Goal: Information Seeking & Learning: Understand process/instructions

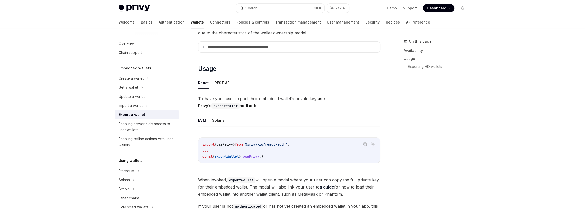
scroll to position [69, 0]
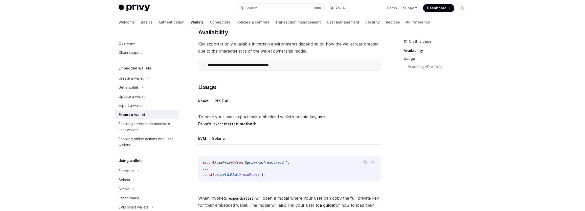
click at [212, 65] on p "**********" at bounding box center [249, 65] width 83 height 5
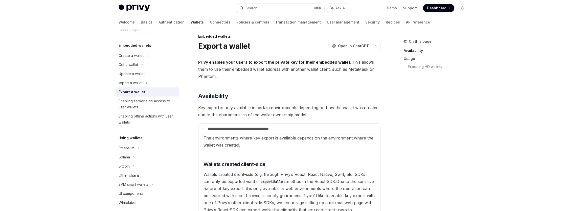
scroll to position [0, 0]
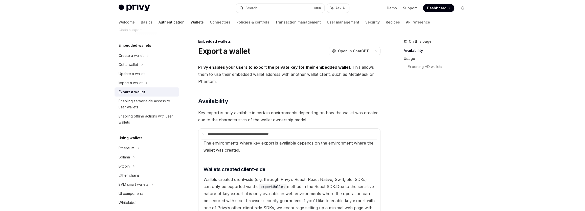
click at [159, 21] on link "Authentication" at bounding box center [172, 22] width 26 height 12
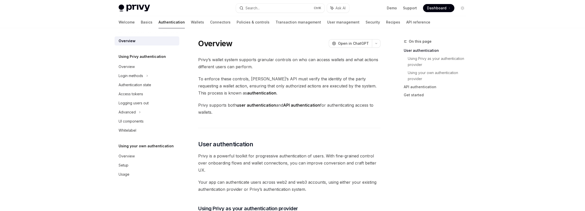
type textarea "*"
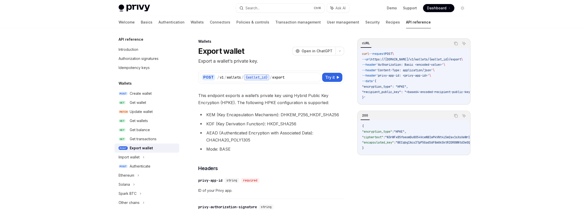
drag, startPoint x: 401, startPoint y: 103, endPoint x: 412, endPoint y: 105, distance: 11.5
click at [412, 104] on div "curl --request POST \ --url https://api.privy.io/v1/wallets/{wallet_id}/export …" at bounding box center [414, 76] width 112 height 56
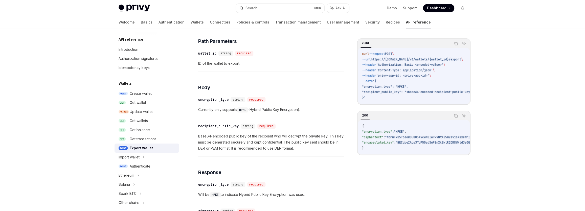
scroll to position [184, 0]
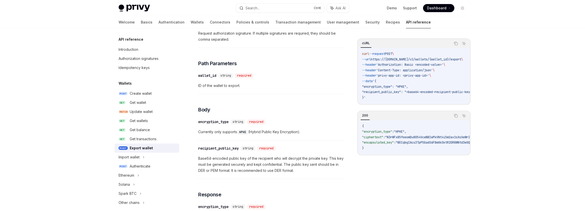
drag, startPoint x: 393, startPoint y: 104, endPoint x: 410, endPoint y: 106, distance: 17.6
click at [411, 104] on div "curl --request POST \ --url https://api.privy.io/v1/wallets/{wallet_id}/export …" at bounding box center [414, 76] width 112 height 56
drag, startPoint x: 410, startPoint y: 106, endPoint x: 453, endPoint y: 109, distance: 42.6
click at [458, 110] on div "cURL Copy Ask AI curl --request POST \ --url https://api.privy.io/v1/wallets/{w…" at bounding box center [413, 96] width 113 height 117
click at [429, 99] on code "curl --request POST \ --url https://api.privy.io/v1/wallets/{wallet_id}/export …" at bounding box center [424, 75] width 124 height 49
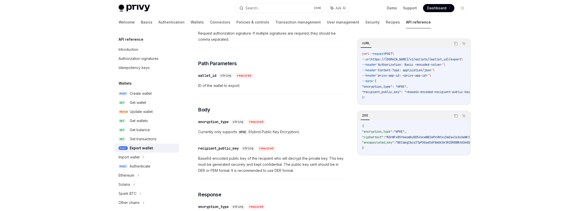
click at [419, 100] on code "curl --request POST \ --url https://api.privy.io/v1/wallets/{wallet_id}/export …" at bounding box center [424, 75] width 124 height 49
click at [399, 99] on code "curl --request POST \ --url https://api.privy.io/v1/wallets/{wallet_id}/export …" at bounding box center [424, 75] width 124 height 49
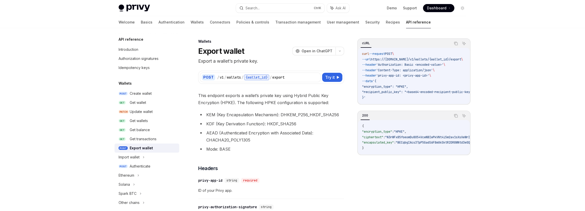
scroll to position [0, 0]
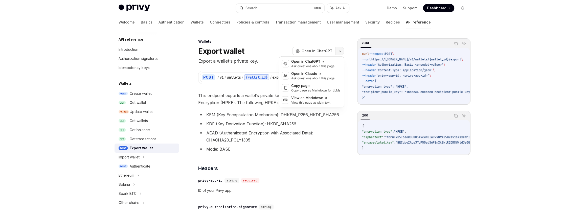
click at [338, 49] on button "button" at bounding box center [340, 51] width 9 height 9
click at [332, 56] on div "OpenAI Open in ChatGPT Ask questions about this page Anthropic Open in Claude A…" at bounding box center [312, 81] width 66 height 51
click at [328, 62] on div "Open in ChatGPT" at bounding box center [312, 61] width 43 height 5
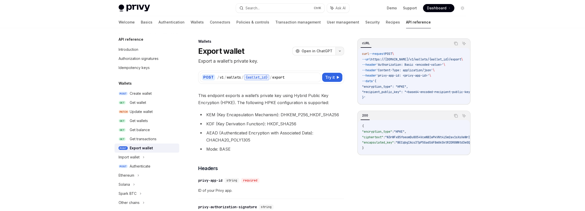
click at [341, 52] on button "button" at bounding box center [340, 51] width 9 height 9
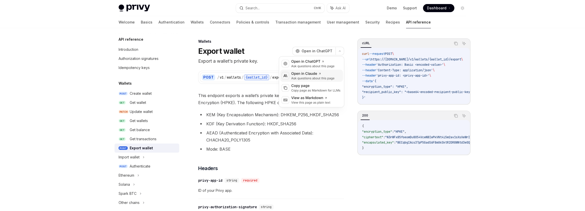
click at [326, 78] on div "Ask questions about this page" at bounding box center [312, 78] width 43 height 4
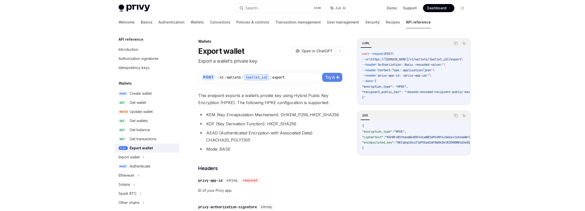
click at [331, 74] on span "Try it" at bounding box center [330, 77] width 10 height 6
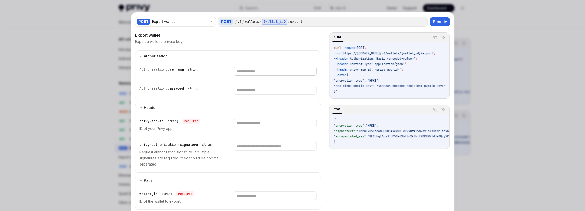
click at [235, 73] on input "text" at bounding box center [275, 71] width 82 height 9
click at [238, 76] on input "text" at bounding box center [275, 71] width 82 height 9
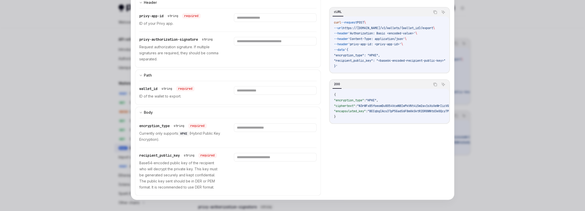
scroll to position [105, 0]
click at [83, 106] on div at bounding box center [292, 105] width 585 height 211
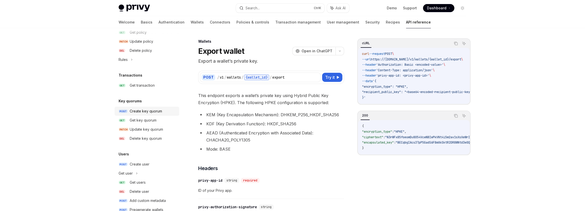
scroll to position [299, 0]
click at [148, 111] on div "Create key quorum" at bounding box center [146, 110] width 32 height 6
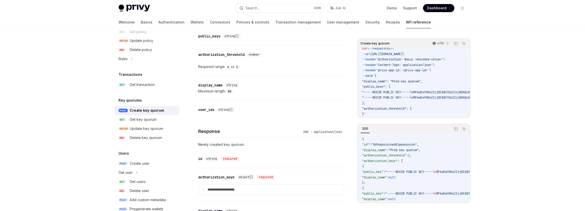
scroll to position [7, 0]
drag, startPoint x: 375, startPoint y: 115, endPoint x: 419, endPoint y: 116, distance: 44.3
click at [419, 116] on div "curl --request POST \ --url https://api.privy.io/v1/key_quorums \ --header 'Aut…" at bounding box center [414, 82] width 112 height 69
drag, startPoint x: 384, startPoint y: 114, endPoint x: 378, endPoint y: 115, distance: 5.9
click at [383, 115] on code "curl --request POST \ --url https://api.privy.io/v1/key_quorums \ --header 'Aut…" at bounding box center [532, 81] width 340 height 71
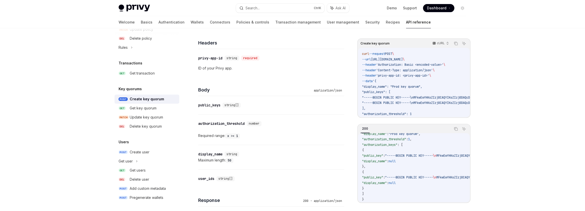
scroll to position [311, 0]
click at [155, 109] on div "Get key quorum" at bounding box center [143, 107] width 27 height 6
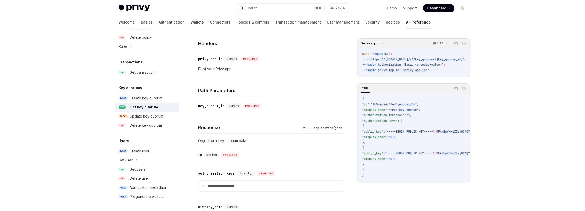
scroll to position [115, 0]
click at [155, 117] on div "Update key quorum" at bounding box center [146, 116] width 33 height 6
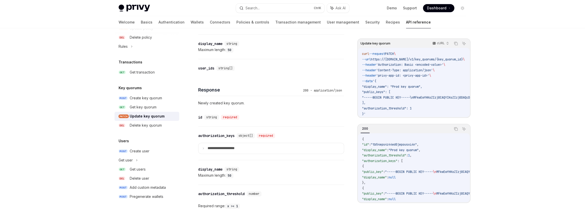
scroll to position [299, 0]
click at [137, 97] on div "Create key quorum" at bounding box center [146, 98] width 32 height 6
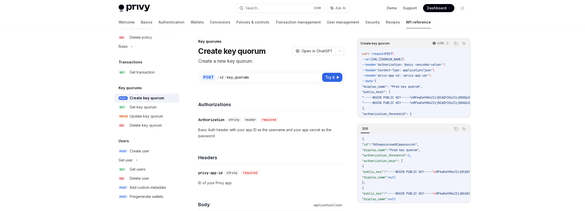
click at [250, 125] on div "​ Authorization string header required Basic Auth header with your app ID as th…" at bounding box center [271, 128] width 146 height 34
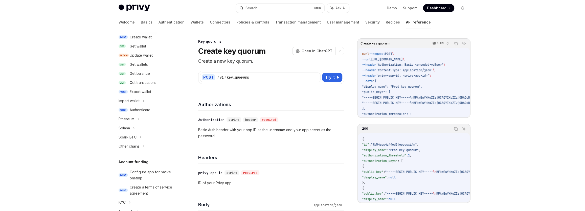
scroll to position [35, 0]
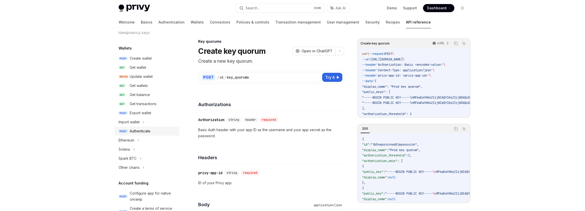
click at [149, 127] on link "POST Authenticate" at bounding box center [147, 131] width 65 height 9
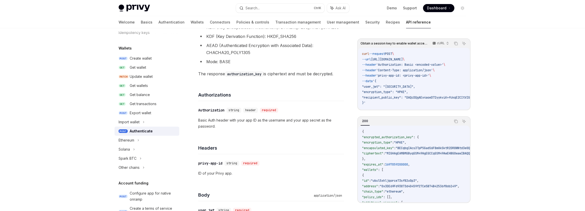
scroll to position [138, 0]
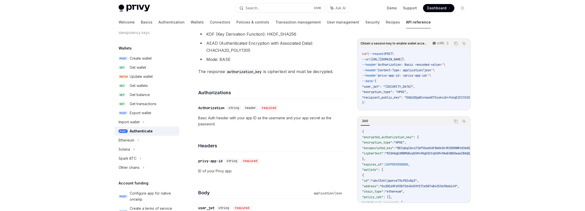
click at [290, 121] on p "Basic Auth header with your app ID as the username and your app secret as the p…" at bounding box center [271, 121] width 146 height 12
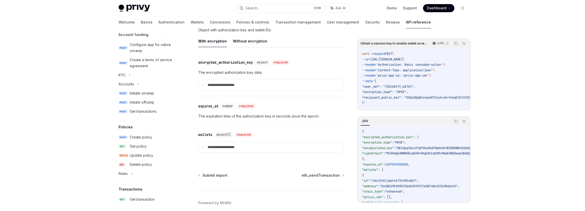
scroll to position [437, 0]
click at [210, 146] on p "**********" at bounding box center [225, 147] width 35 height 5
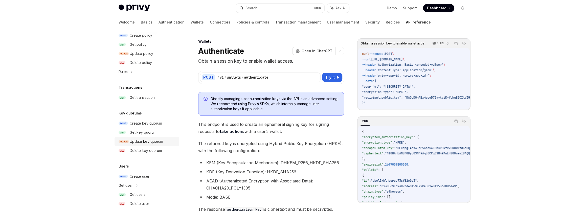
scroll to position [311, 0]
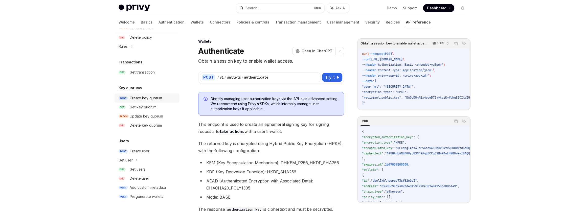
click at [146, 100] on div "Create key quorum" at bounding box center [146, 98] width 32 height 6
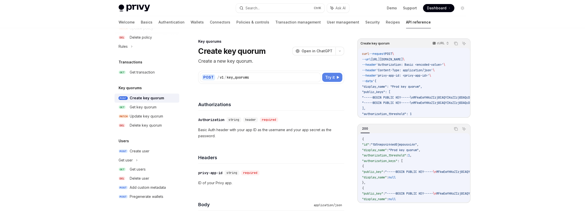
click at [332, 78] on span "Try it" at bounding box center [330, 77] width 10 height 6
type textarea "*"
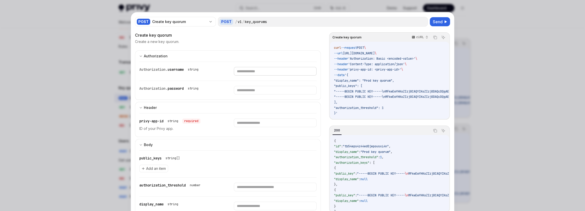
click at [261, 73] on input "text" at bounding box center [275, 71] width 82 height 9
click at [260, 76] on input "text" at bounding box center [275, 71] width 82 height 9
paste input "**********"
type input "**********"
click at [437, 21] on span "Send" at bounding box center [438, 22] width 10 height 6
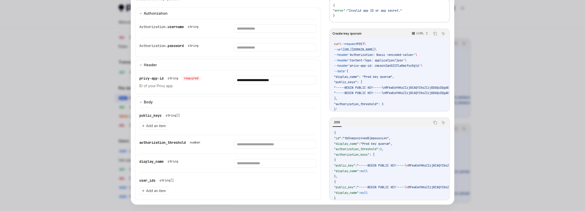
scroll to position [46, 0]
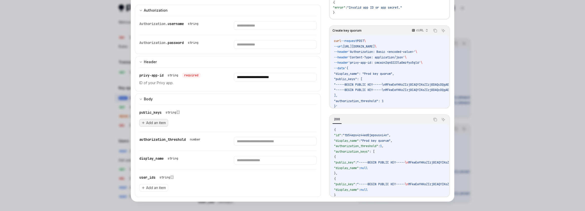
click at [154, 120] on span "Add an item" at bounding box center [156, 122] width 20 height 5
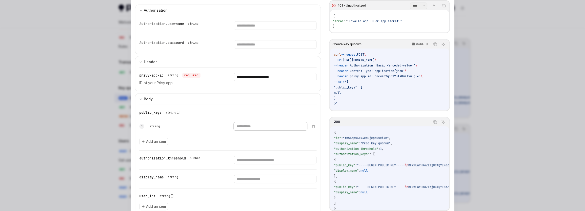
click at [244, 128] on input "text" at bounding box center [270, 126] width 74 height 9
paste input "**********"
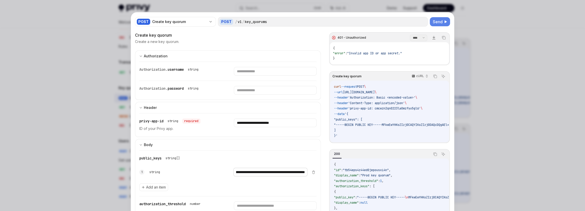
scroll to position [69, 0]
type input "**********"
click at [435, 21] on span "Send" at bounding box center [438, 22] width 10 height 6
click at [244, 70] on input "text" at bounding box center [275, 71] width 82 height 9
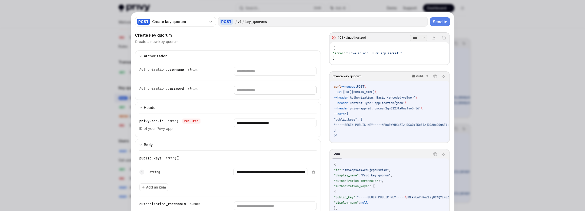
click at [249, 76] on input "text" at bounding box center [275, 71] width 82 height 9
click at [262, 76] on input "**********" at bounding box center [275, 71] width 82 height 9
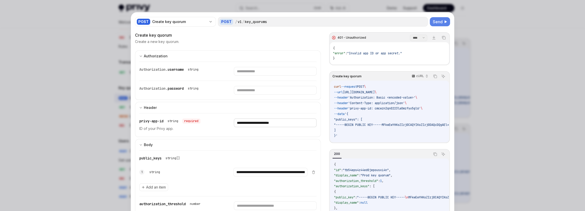
paste input "text"
click at [433, 23] on span "Send" at bounding box center [438, 22] width 10 height 6
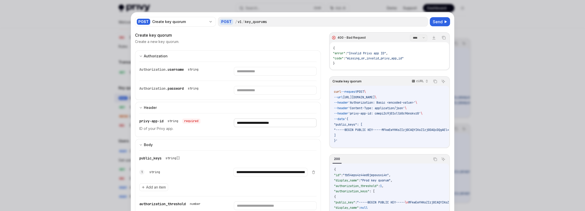
click at [263, 76] on input "**********" at bounding box center [275, 71] width 82 height 9
click at [437, 23] on span "Send" at bounding box center [438, 22] width 10 height 6
click at [278, 76] on input "**********" at bounding box center [275, 71] width 82 height 9
click at [436, 21] on span "Send" at bounding box center [438, 22] width 10 height 6
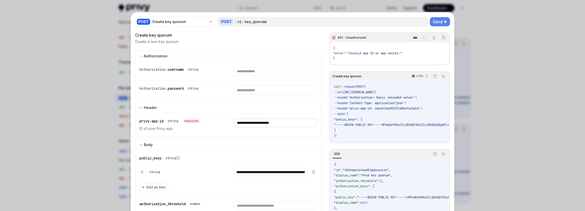
click at [263, 76] on input "**********" at bounding box center [275, 71] width 82 height 9
click at [264, 76] on input "**********" at bounding box center [275, 71] width 82 height 9
click at [265, 76] on input "**********" at bounding box center [275, 71] width 82 height 9
paste input "text"
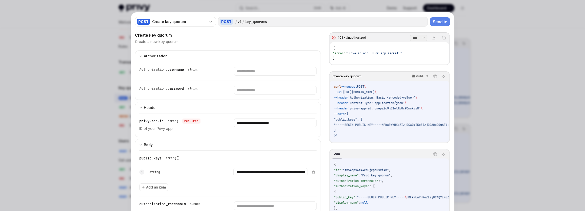
click at [442, 22] on button "Send" at bounding box center [440, 21] width 20 height 9
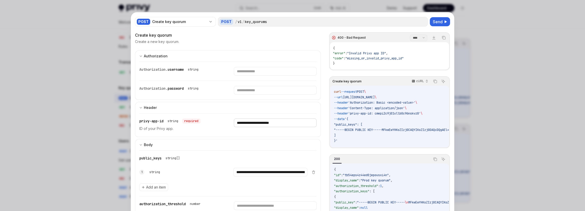
click at [258, 76] on input "**********" at bounding box center [275, 71] width 82 height 9
paste input "text"
type input "**********"
click at [433, 23] on span "Send" at bounding box center [438, 22] width 10 height 6
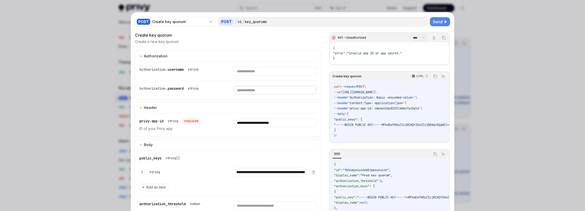
click at [258, 76] on input "text" at bounding box center [275, 71] width 82 height 9
click at [250, 70] on input "text" at bounding box center [275, 71] width 82 height 9
type input "*"
click at [245, 76] on input "text" at bounding box center [268, 71] width 78 height 9
type input "*"
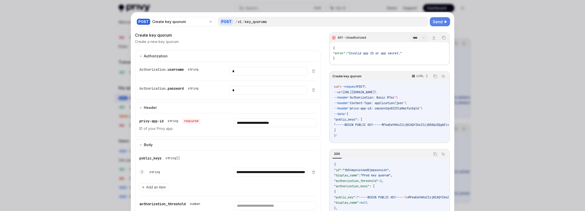
click at [435, 20] on span "Send" at bounding box center [438, 22] width 10 height 6
click at [260, 23] on div "key_quorums" at bounding box center [256, 21] width 22 height 5
copy div "key_quorums"
click at [271, 18] on div "POST / v1 / key_quorums" at bounding box center [323, 22] width 210 height 10
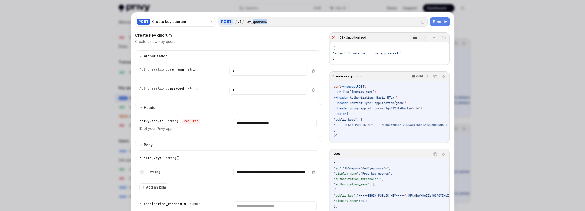
drag, startPoint x: 269, startPoint y: 23, endPoint x: 251, endPoint y: 21, distance: 18.5
click at [251, 21] on div "/ v1 / key_quorums" at bounding box center [330, 21] width 191 height 5
copy div "quorums"
click at [89, 48] on div at bounding box center [292, 105] width 585 height 211
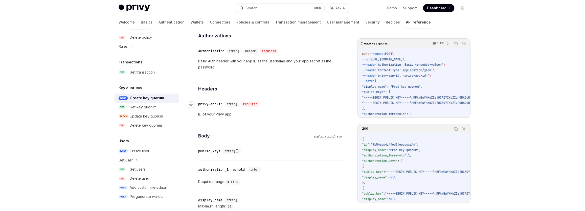
click at [222, 102] on div "privy-app-id" at bounding box center [210, 104] width 24 height 5
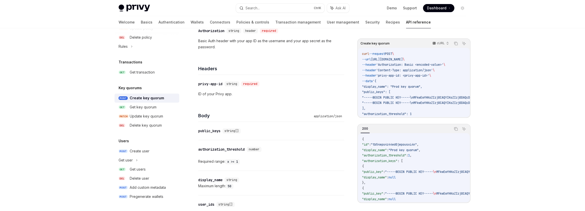
scroll to position [67, 0]
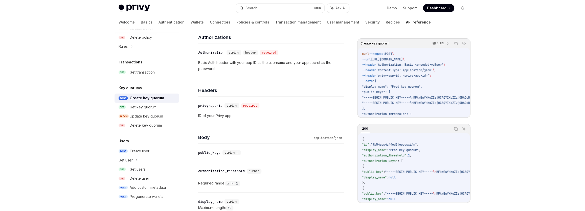
click at [315, 62] on p "Basic Auth header with your app ID as the username and your app secret as the p…" at bounding box center [271, 66] width 146 height 12
copy p "secret"
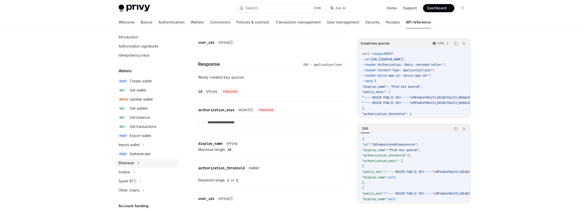
scroll to position [12, 0]
click at [149, 139] on div "Export wallet" at bounding box center [140, 136] width 21 height 6
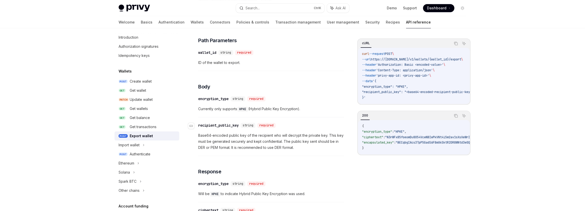
click at [225, 123] on div "recipient_public_key" at bounding box center [218, 125] width 40 height 5
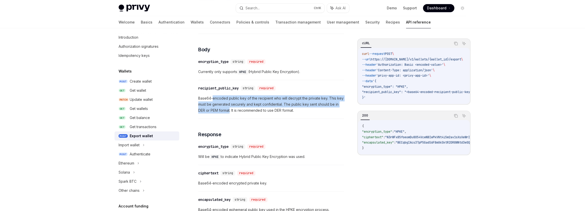
click at [225, 123] on div "This endpoint exports a wallet’s private key using Hybrid Public Key Encryption…" at bounding box center [271, 36] width 146 height 376
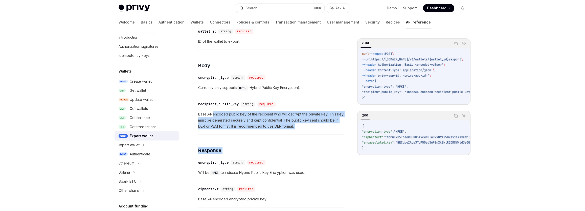
scroll to position [227, 0]
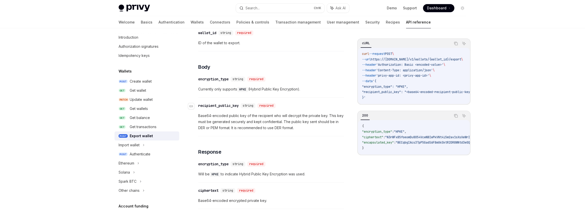
click at [311, 105] on div "​ recipient_public_key string required" at bounding box center [268, 106] width 141 height 6
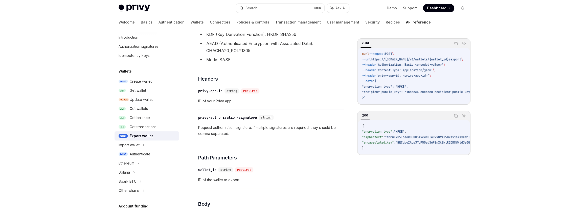
scroll to position [89, 0]
click at [232, 117] on div "privy-authorization-signature" at bounding box center [227, 118] width 59 height 5
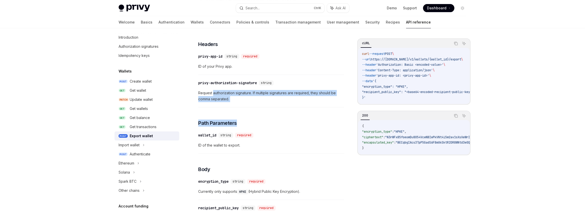
click at [232, 117] on div "This endpoint exports a wallet’s private key using Hybrid Public Key Encryption…" at bounding box center [271, 156] width 146 height 376
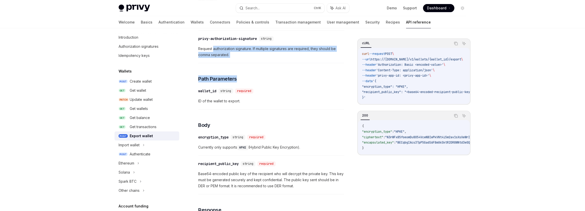
scroll to position [170, 0]
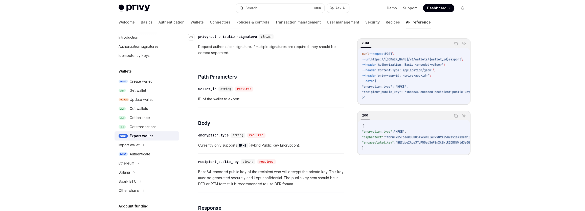
click at [219, 38] on div "privy-authorization-signature" at bounding box center [227, 36] width 59 height 5
copy div "privy-authorization-signature"
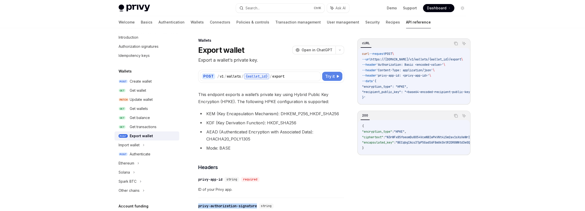
scroll to position [0, 0]
click at [337, 74] on button "Try it" at bounding box center [332, 77] width 20 height 9
type textarea "*"
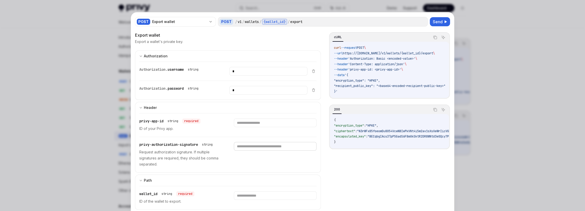
click at [243, 76] on input "text" at bounding box center [268, 71] width 78 height 9
click at [244, 76] on input "*" at bounding box center [268, 71] width 78 height 9
type input "*"
click at [271, 171] on div "privy-authorization-signature string Request authorization signature. If multip…" at bounding box center [227, 154] width 177 height 35
click at [442, 21] on button "Send" at bounding box center [440, 21] width 20 height 9
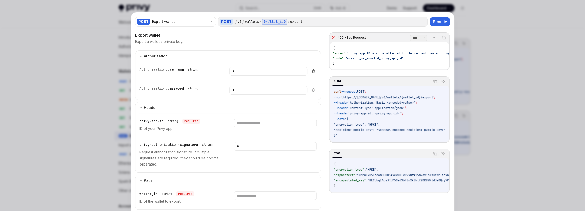
click at [312, 70] on icon at bounding box center [313, 70] width 3 height 0
click at [313, 90] on icon at bounding box center [314, 91] width 2 height 2
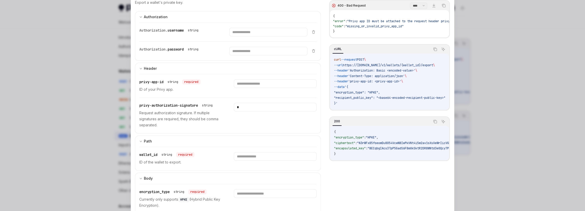
scroll to position [36, 0]
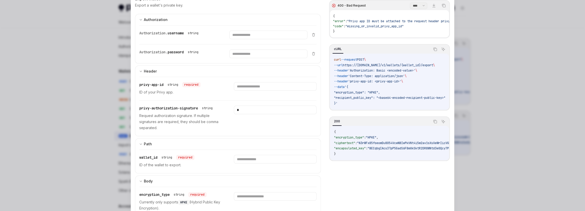
click at [171, 107] on span "privy-authorization-signature" at bounding box center [168, 108] width 59 height 5
drag, startPoint x: 200, startPoint y: 107, endPoint x: 132, endPoint y: 108, distance: 68.1
click at [132, 108] on div "POST Export wallet POST / v1 / wallets / {wallet_id} / export Send Export walle…" at bounding box center [292, 122] width 323 height 293
copy span "privy-authorization-signature"
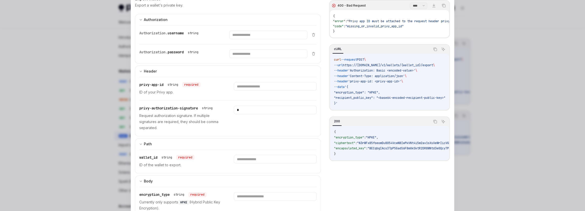
click at [58, 18] on div at bounding box center [292, 105] width 585 height 211
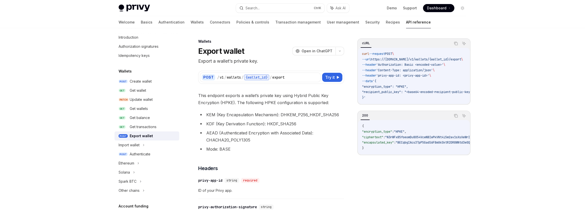
click at [262, 53] on div "Export wallet OpenAI Open in ChatGPT" at bounding box center [271, 51] width 146 height 9
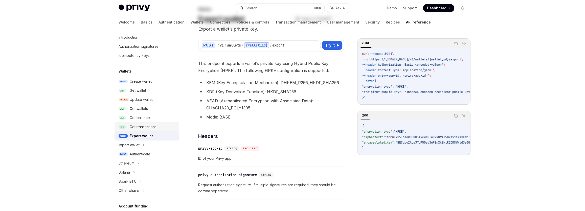
scroll to position [46, 0]
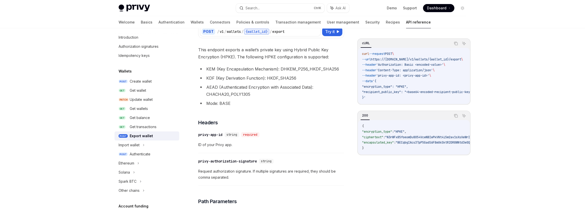
click at [127, 132] on link "POST Export wallet" at bounding box center [147, 136] width 65 height 9
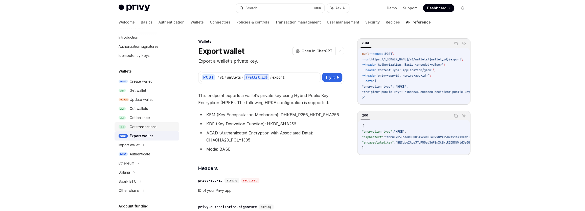
click at [144, 126] on div "Get transactions" at bounding box center [143, 127] width 27 height 6
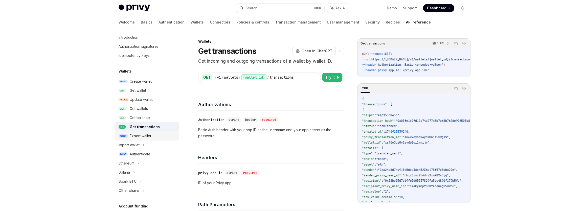
click at [143, 134] on div "Export wallet" at bounding box center [140, 136] width 21 height 6
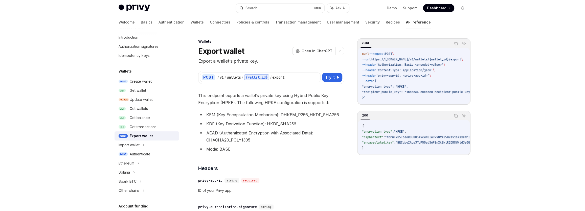
click at [148, 136] on div "Export wallet" at bounding box center [141, 136] width 23 height 6
type textarea "*"
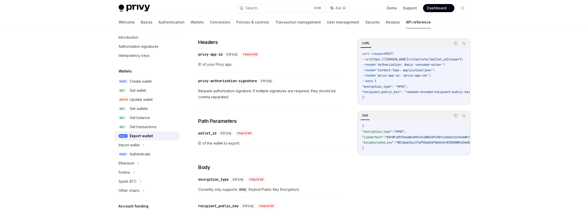
scroll to position [138, 0]
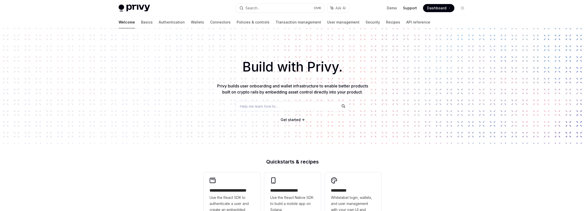
click at [412, 10] on link "Support" at bounding box center [410, 8] width 14 height 5
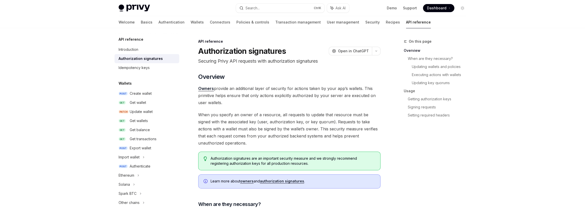
click at [289, 180] on link "authorization signatures" at bounding box center [282, 181] width 44 height 5
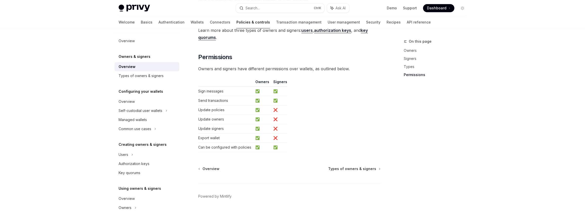
scroll to position [428, 0]
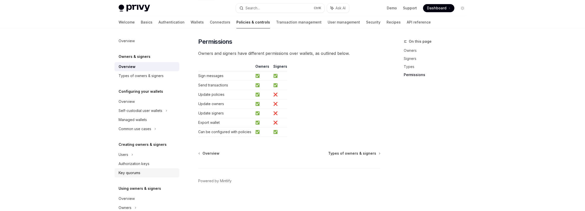
click at [149, 169] on link "Key quorums" at bounding box center [147, 172] width 65 height 9
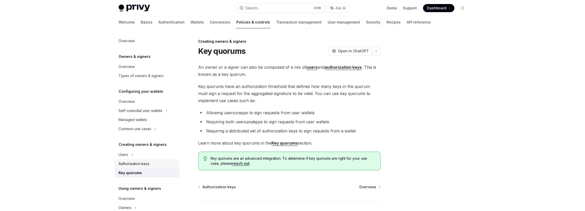
click at [147, 164] on div "Authorization keys" at bounding box center [134, 164] width 31 height 6
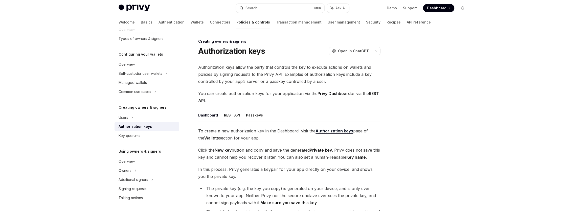
scroll to position [46, 0]
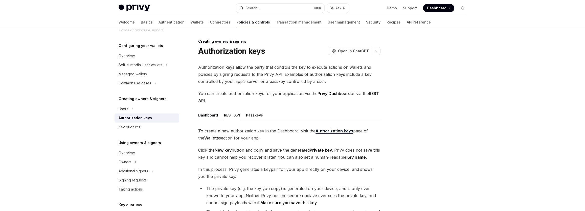
click at [233, 115] on button "REST API" at bounding box center [232, 115] width 16 height 12
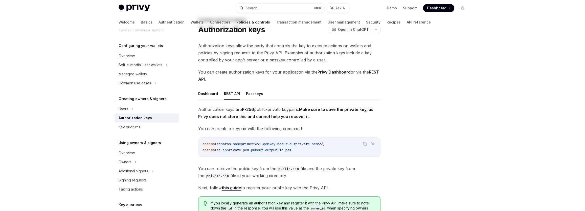
scroll to position [92, 0]
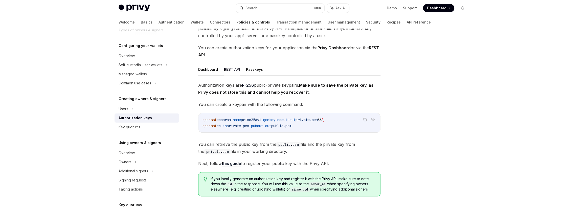
click at [255, 71] on button "Passkeys" at bounding box center [254, 69] width 17 height 12
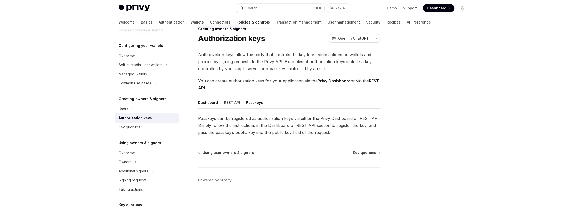
scroll to position [12, 0]
click at [200, 107] on button "Dashboard" at bounding box center [208, 103] width 20 height 12
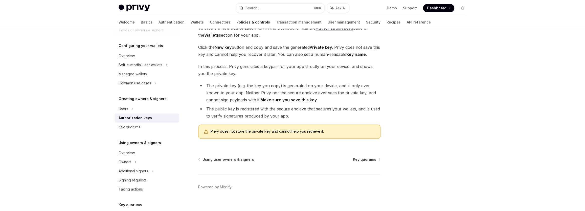
scroll to position [104, 0]
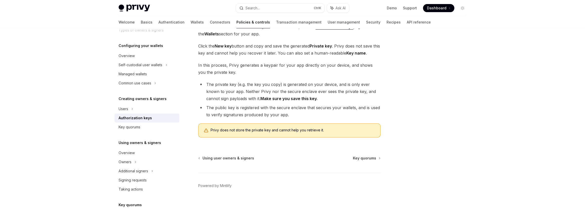
click at [133, 121] on link "Authorization keys" at bounding box center [147, 118] width 65 height 9
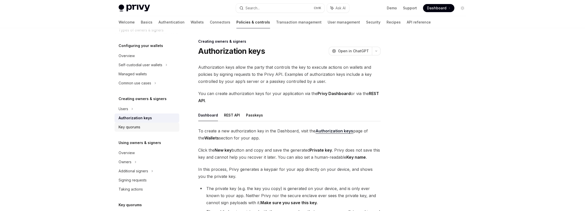
click at [133, 124] on link "Key quorums" at bounding box center [147, 127] width 65 height 9
type textarea "*"
